Goal: Task Accomplishment & Management: Manage account settings

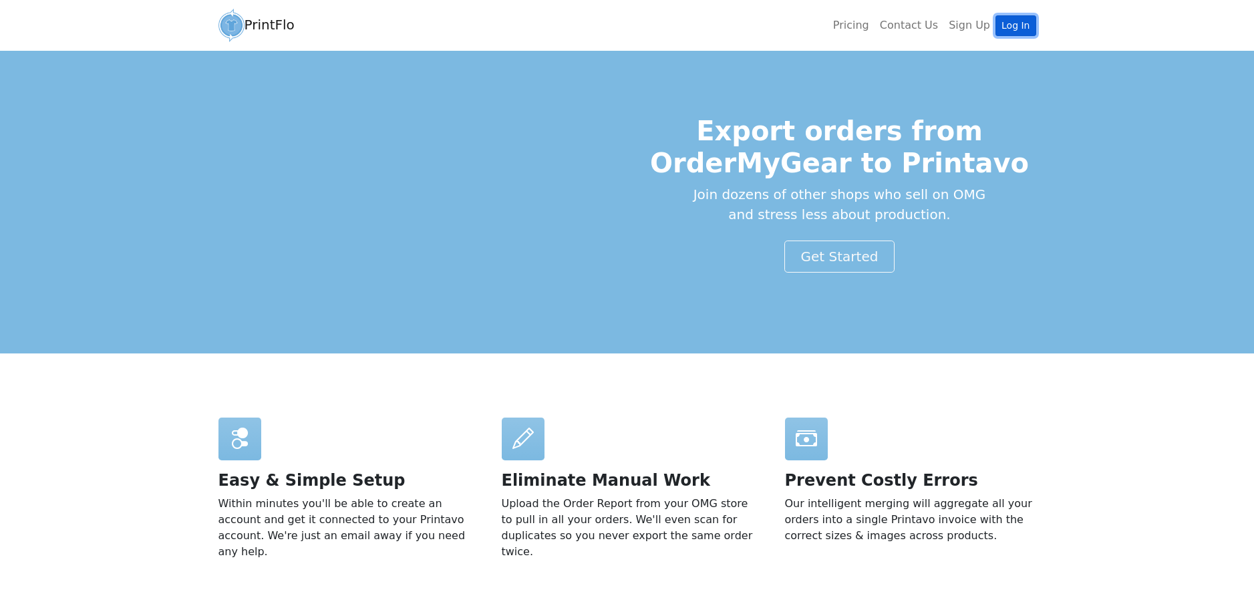
click at [1014, 25] on link "Log In" at bounding box center [1016, 25] width 40 height 21
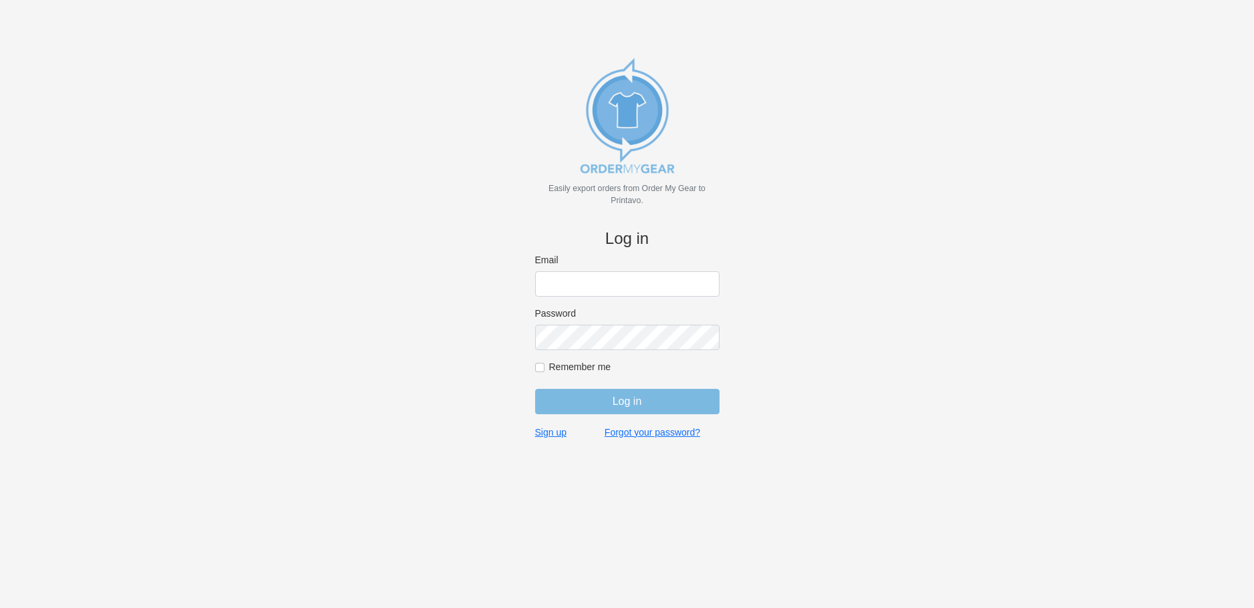
type input "[PERSON_NAME][EMAIL_ADDRESS][DOMAIN_NAME]"
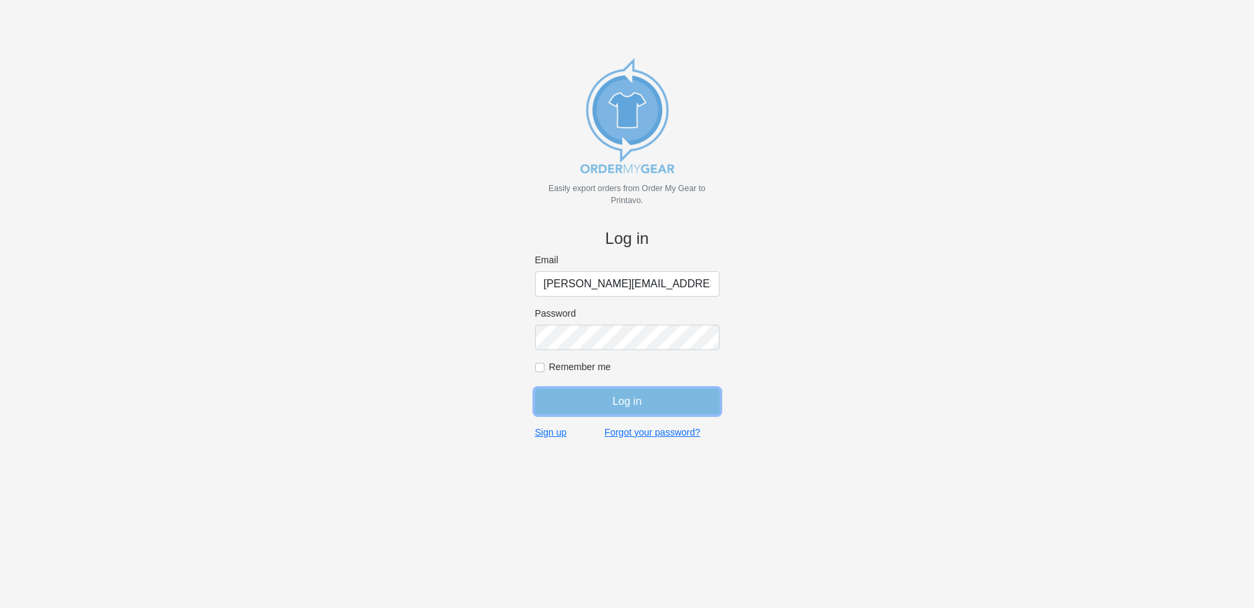
click at [642, 406] on input "Log in" at bounding box center [627, 401] width 184 height 25
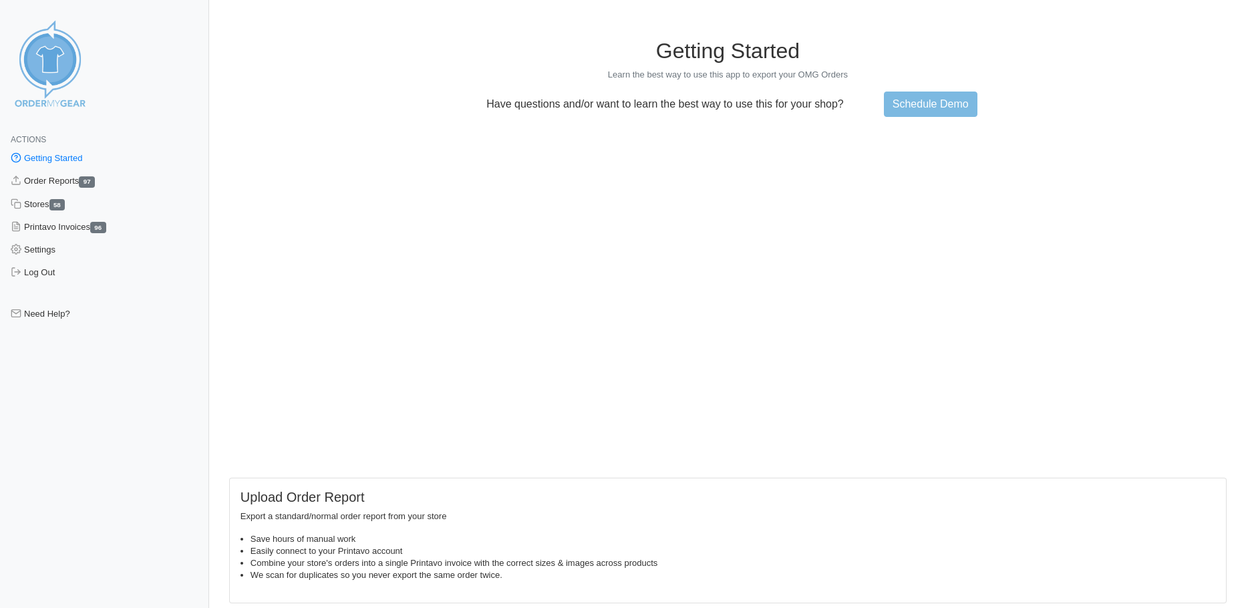
scroll to position [17, 0]
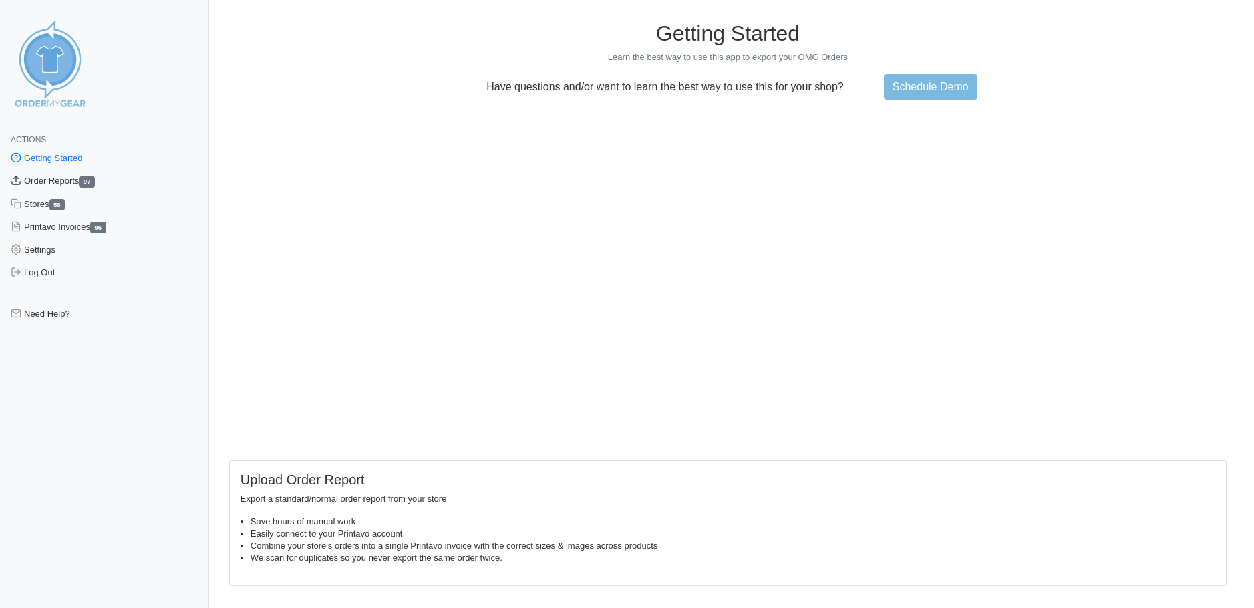
click at [66, 183] on link "Order Reports 97" at bounding box center [104, 181] width 209 height 23
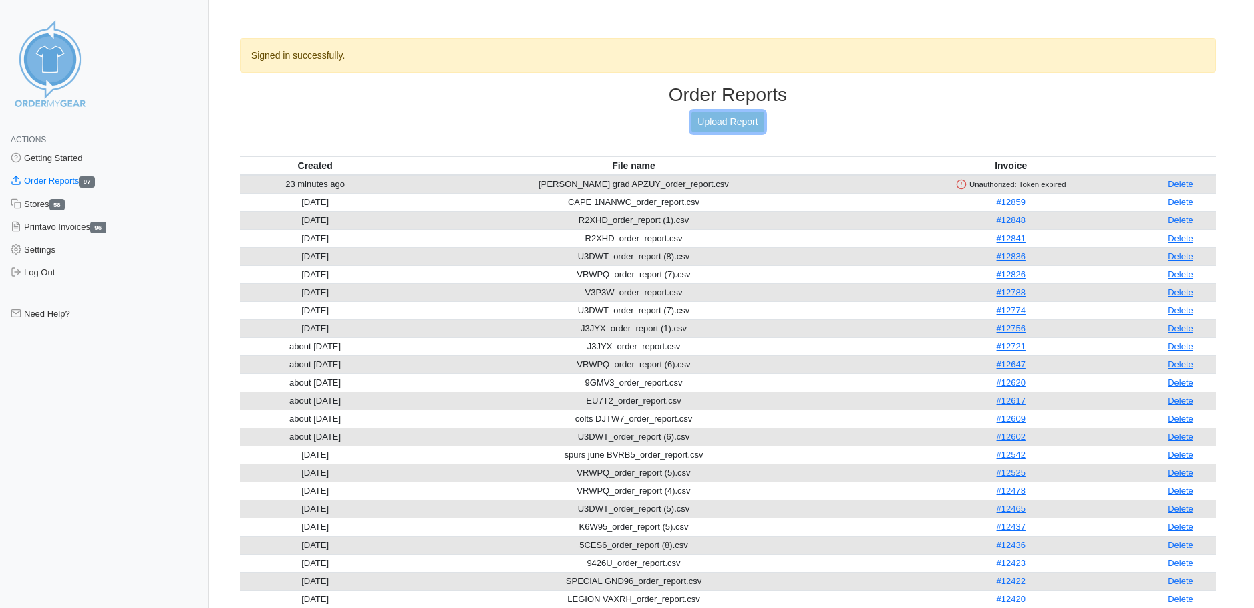
click at [724, 118] on link "Upload Report" at bounding box center [728, 122] width 72 height 21
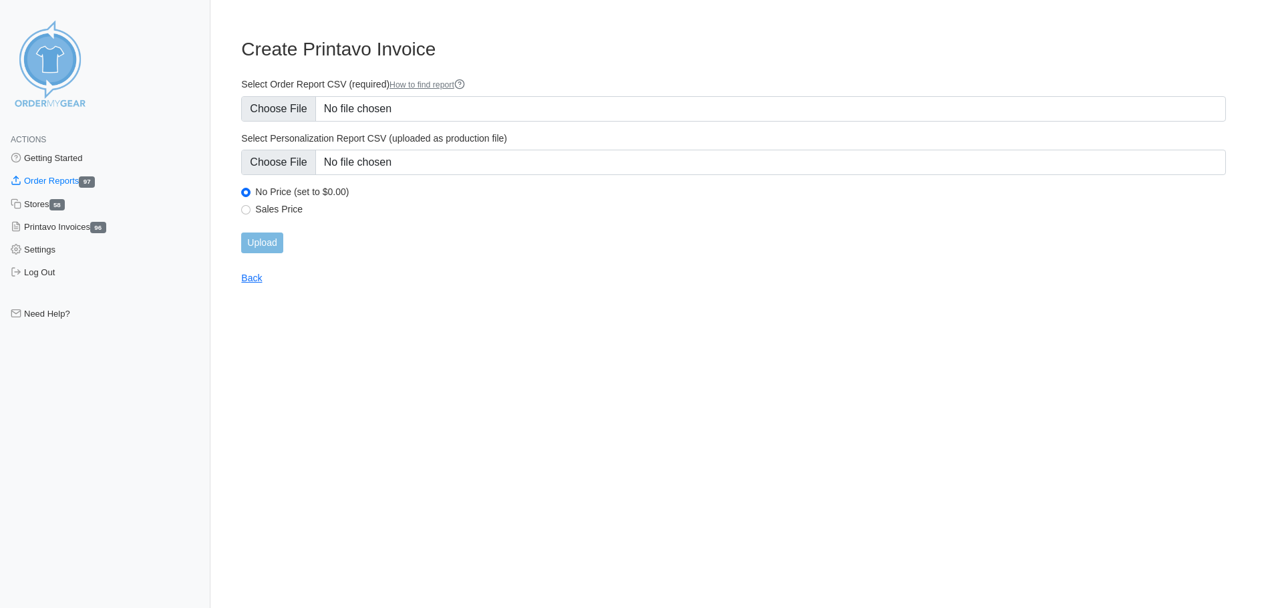
click at [465, 82] on link "How to find report" at bounding box center [428, 84] width 76 height 9
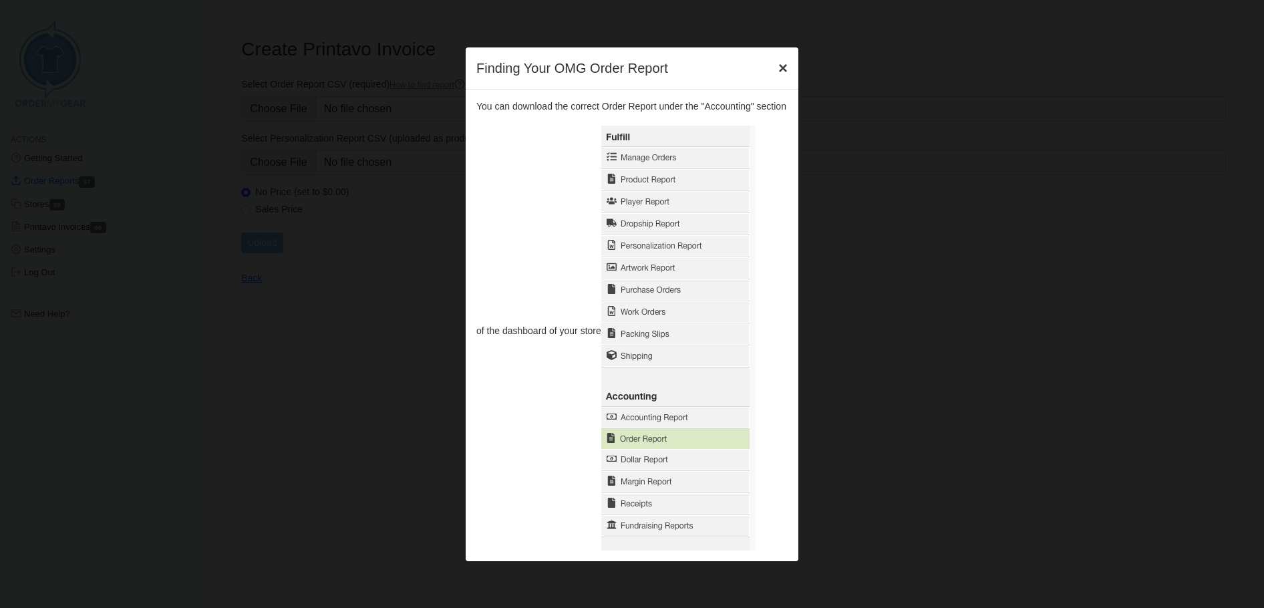
click at [784, 68] on span "×" at bounding box center [782, 68] width 9 height 18
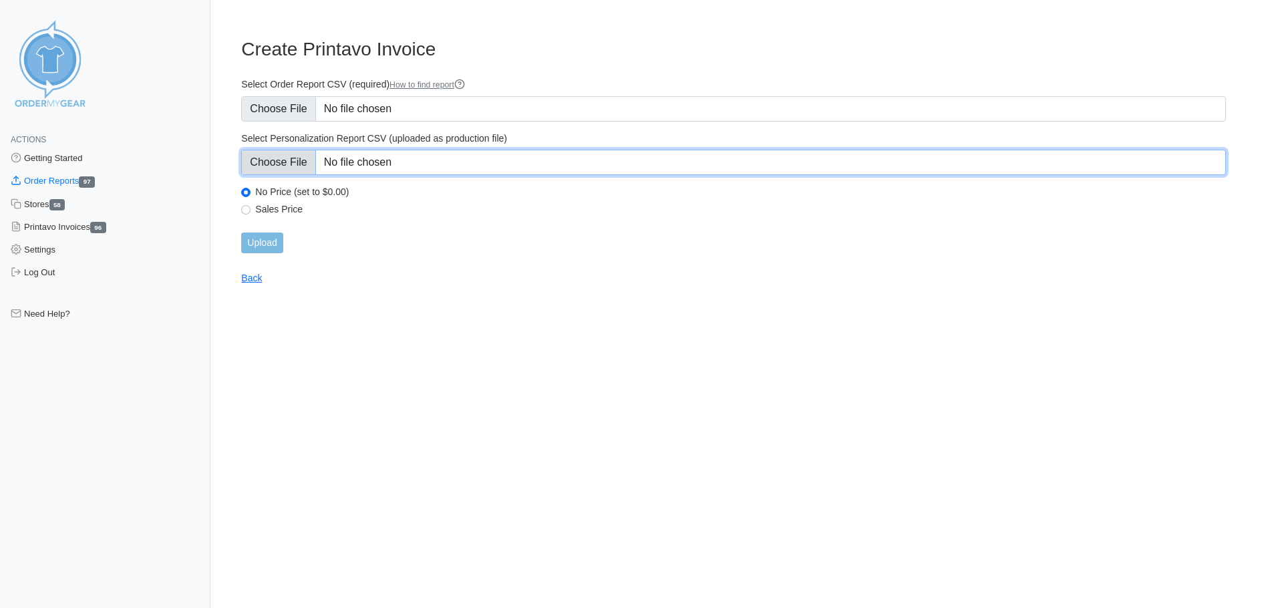
click at [283, 166] on input "Select Personalization Report CSV (uploaded as production file)" at bounding box center [733, 162] width 985 height 25
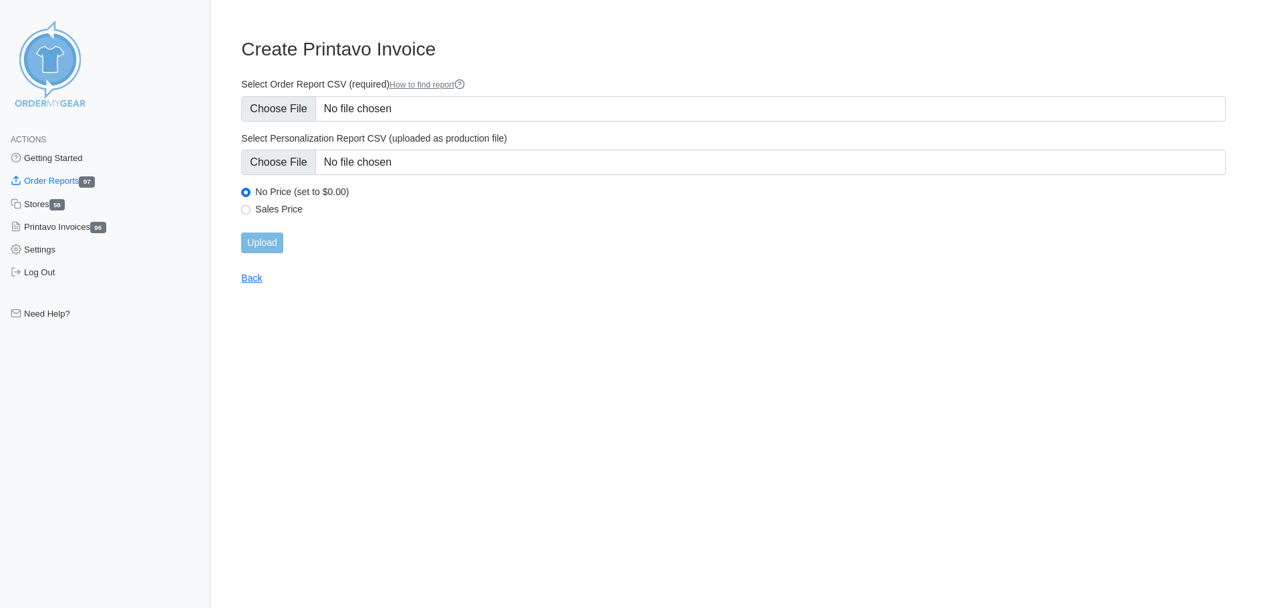
click at [70, 180] on link "Order Reports 97" at bounding box center [105, 181] width 210 height 23
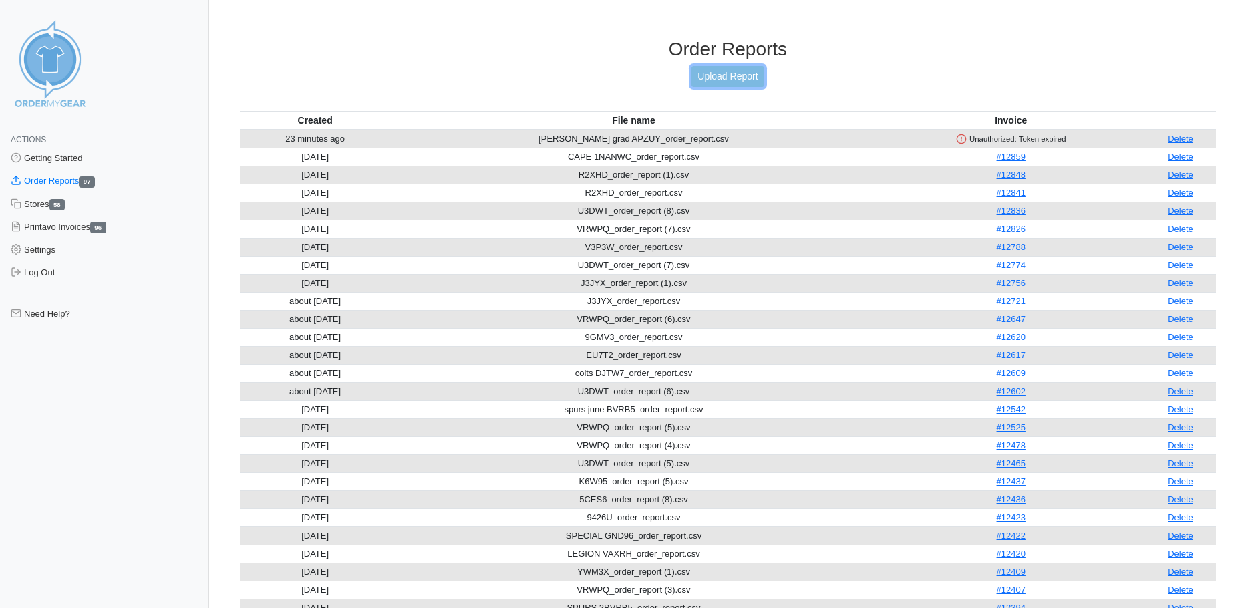
click at [728, 82] on link "Upload Report" at bounding box center [728, 76] width 72 height 21
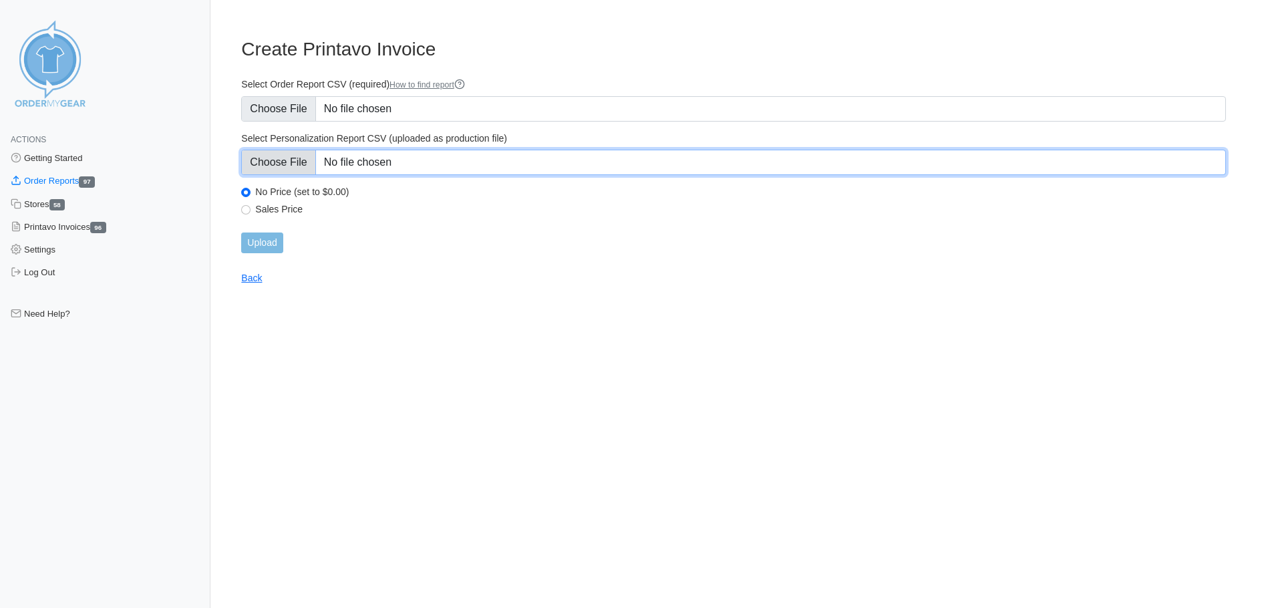
click at [289, 164] on input "Select Personalization Report CSV (uploaded as production file)" at bounding box center [733, 162] width 985 height 25
type input "C:\fakepath\APZUY_product_report_689a542fb53b58.07629598.csv"
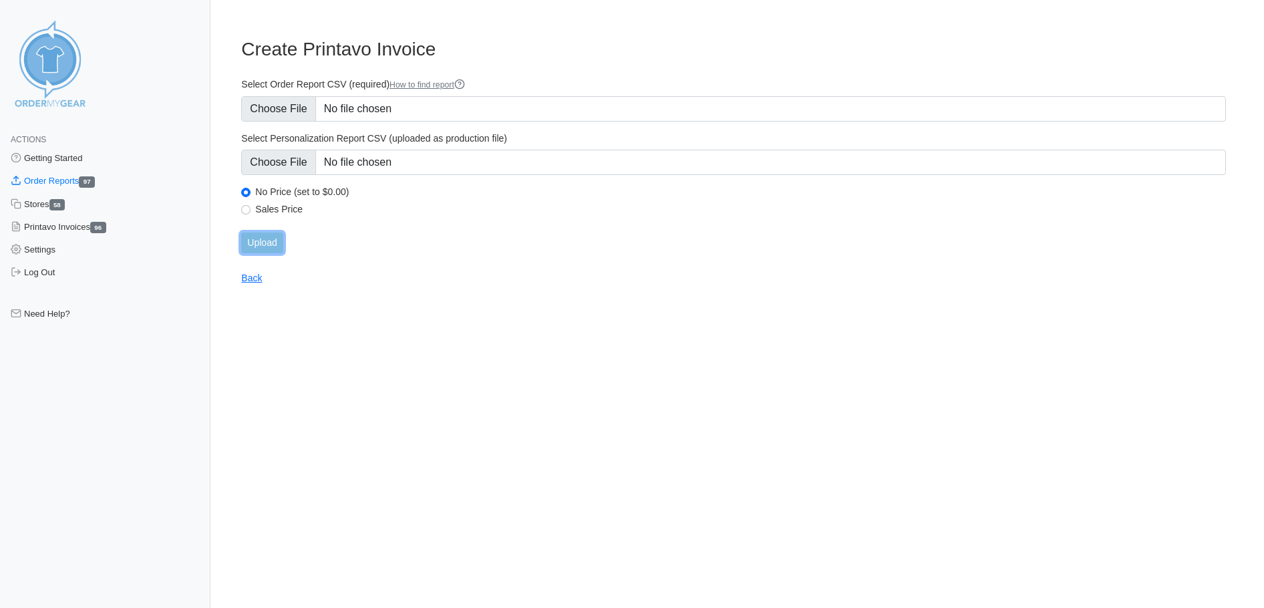
click at [261, 243] on input "Upload" at bounding box center [261, 243] width 41 height 21
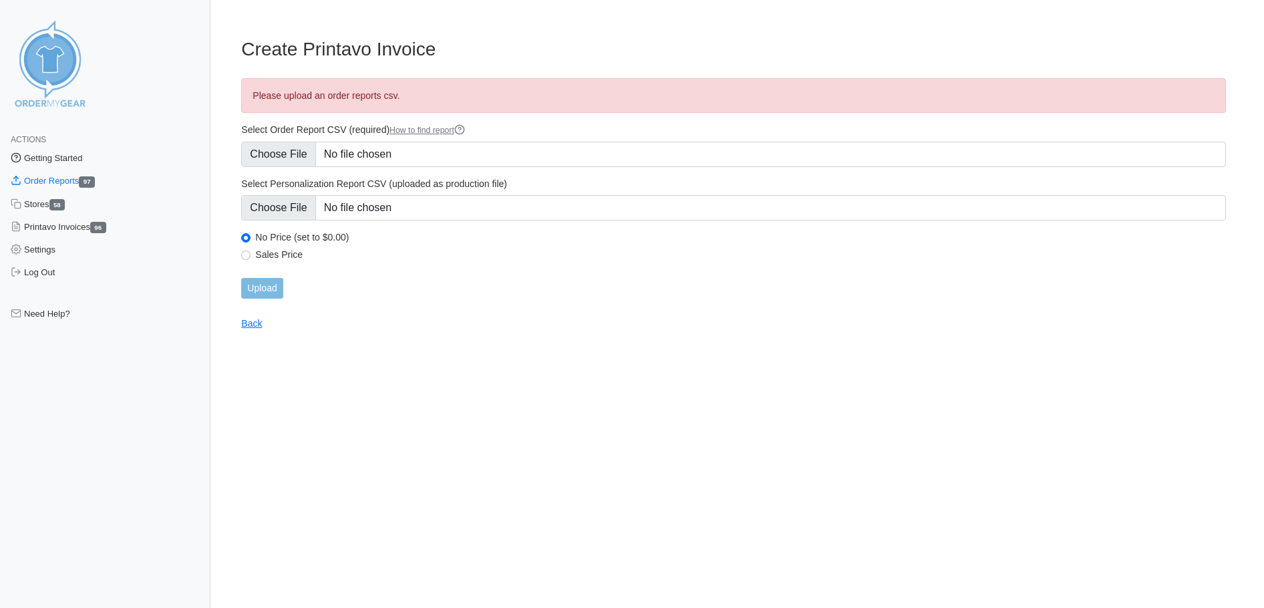
click at [81, 159] on link "Getting Started" at bounding box center [105, 158] width 210 height 23
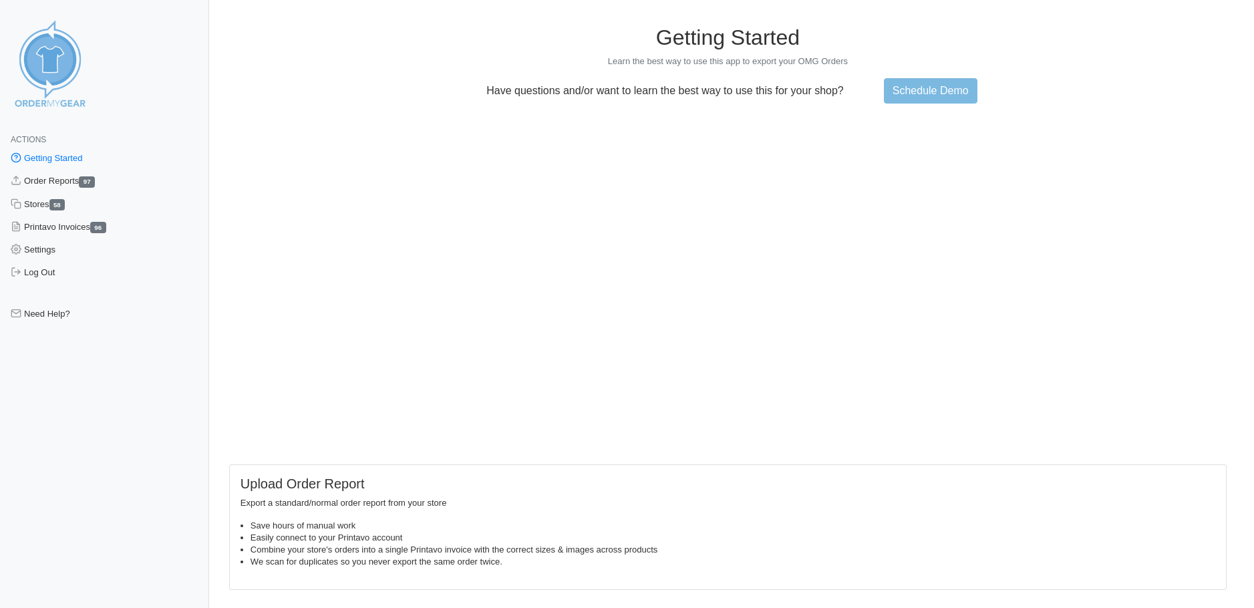
scroll to position [17, 0]
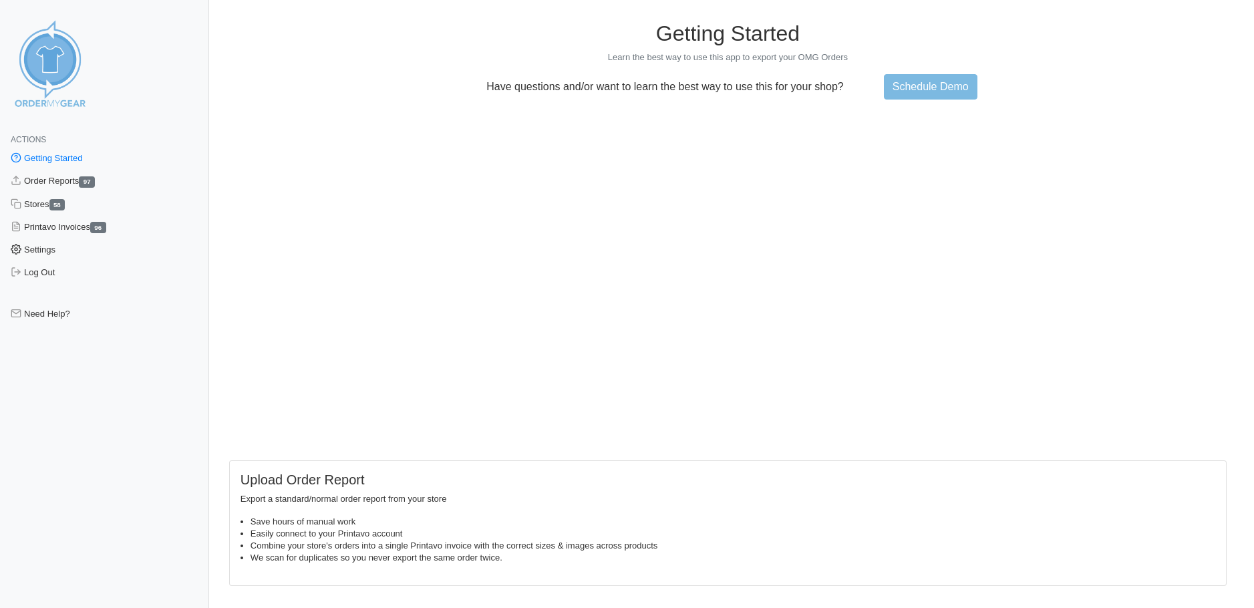
click at [41, 252] on link "Settings" at bounding box center [104, 250] width 209 height 23
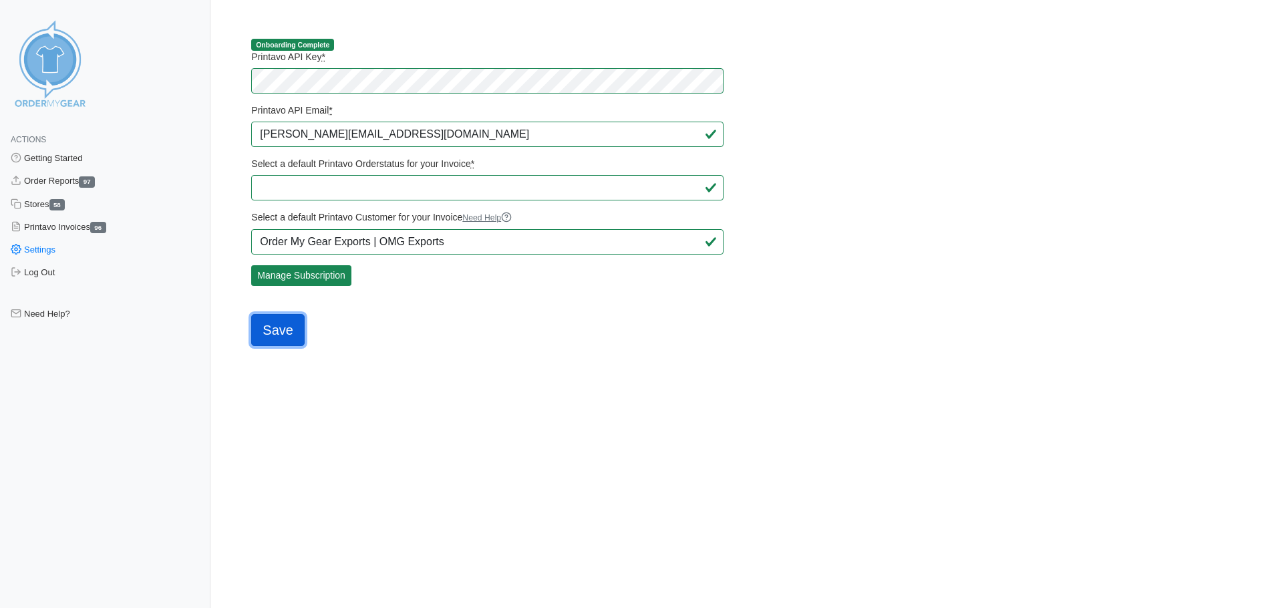
click at [295, 333] on input "Save" at bounding box center [277, 330] width 53 height 32
type input "Saving..."
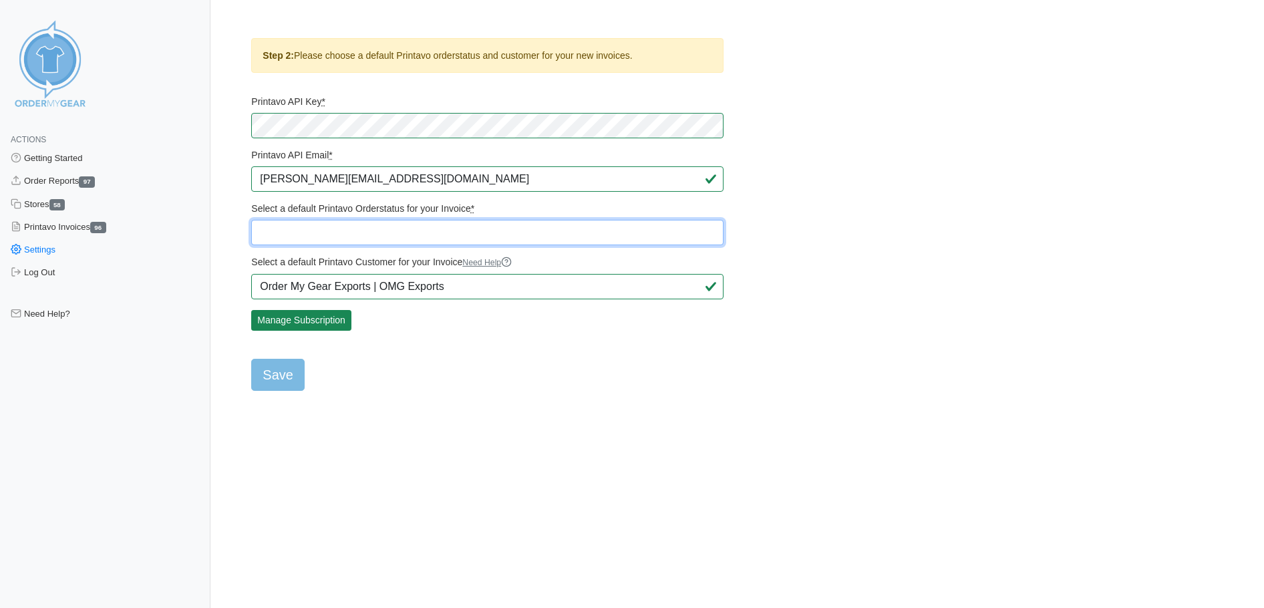
click at [325, 233] on select "Quote OMG STORE Art proofs sent Digitizing Required SIM STITCH REQUIRED SILICON…" at bounding box center [487, 232] width 472 height 25
select select "477927"
click at [251, 220] on select "Quote OMG STORE Art proofs sent Digitizing Required SIM STITCH REQUIRED SILICON…" at bounding box center [487, 232] width 472 height 25
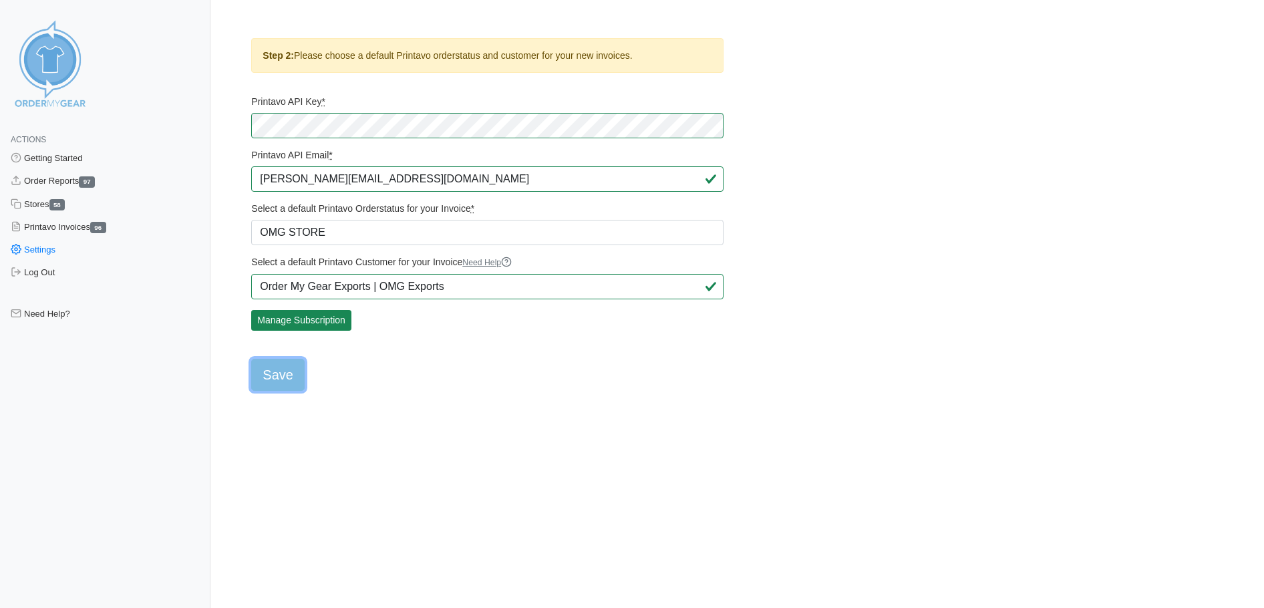
click at [279, 373] on input "Save" at bounding box center [277, 375] width 53 height 32
type input "Saving..."
